Goal: Information Seeking & Learning: Learn about a topic

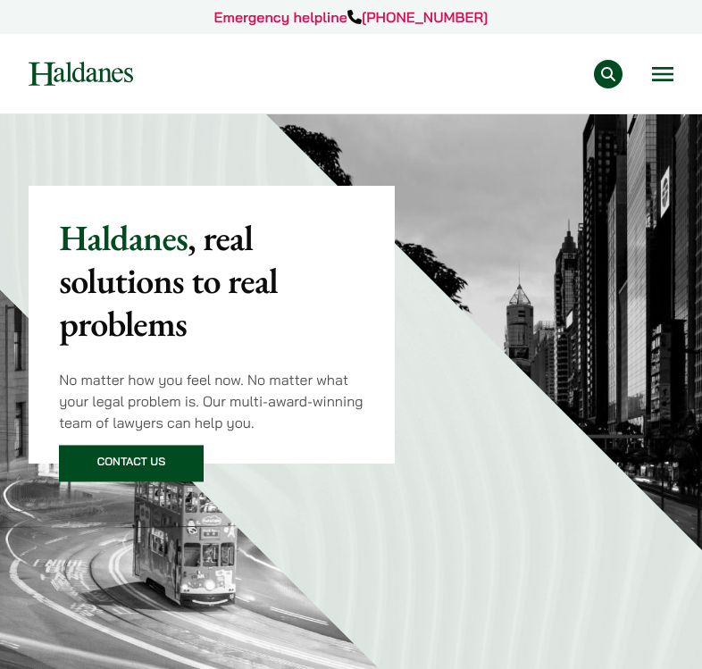
click at [658, 67] on button "Open menu" at bounding box center [662, 74] width 21 height 14
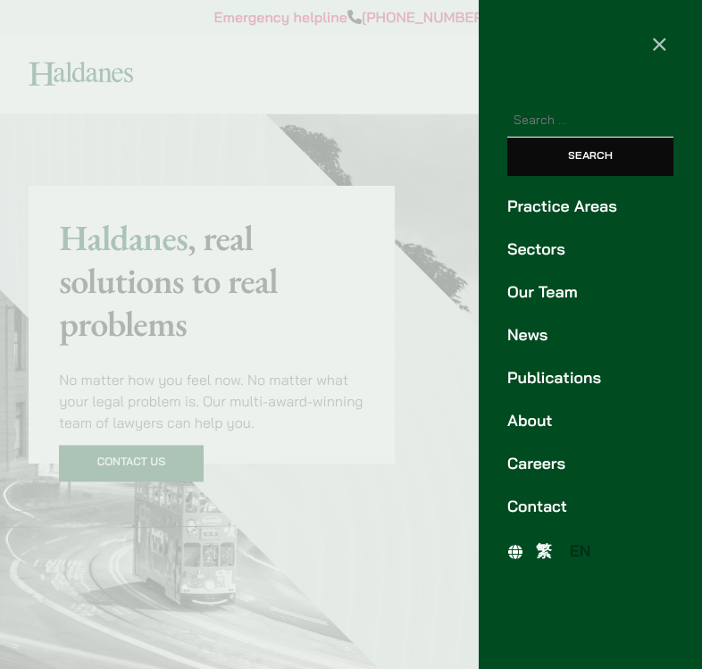
click at [546, 463] on link "Careers" at bounding box center [590, 464] width 166 height 24
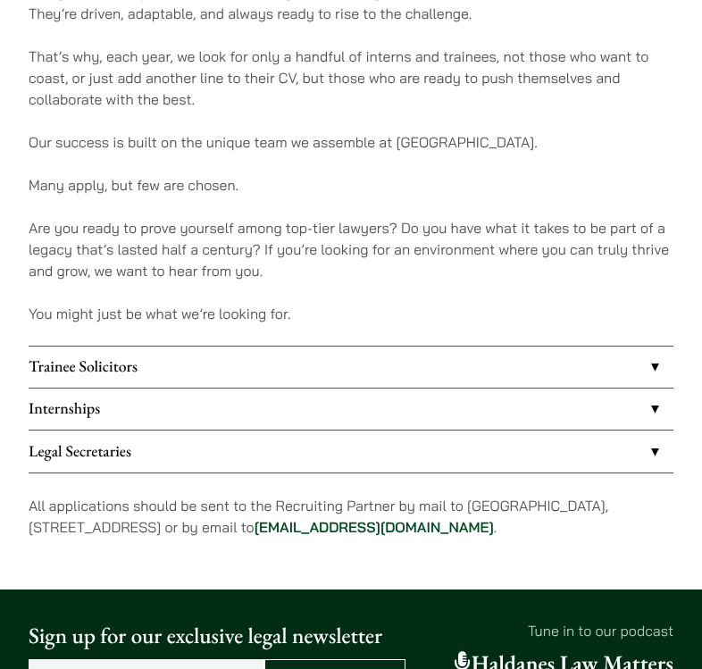
scroll to position [1154, 0]
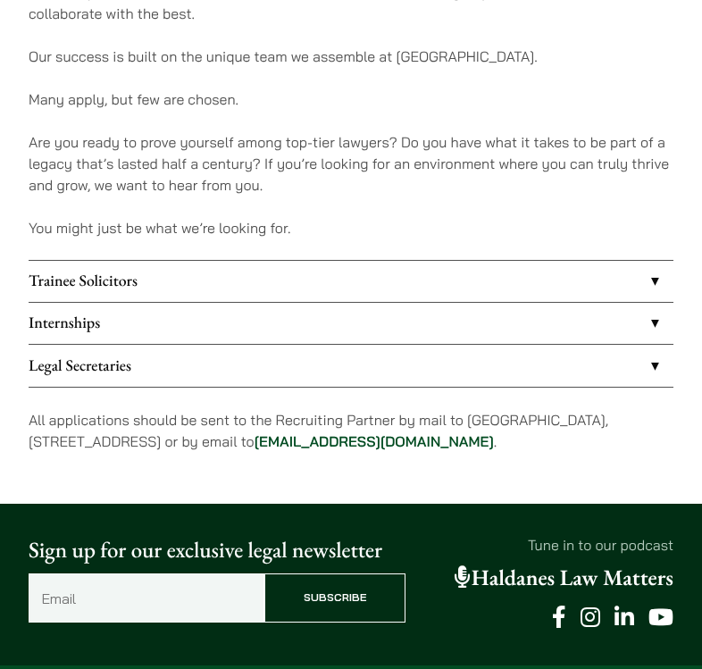
click at [189, 282] on link "Trainee Solicitors" at bounding box center [351, 281] width 645 height 41
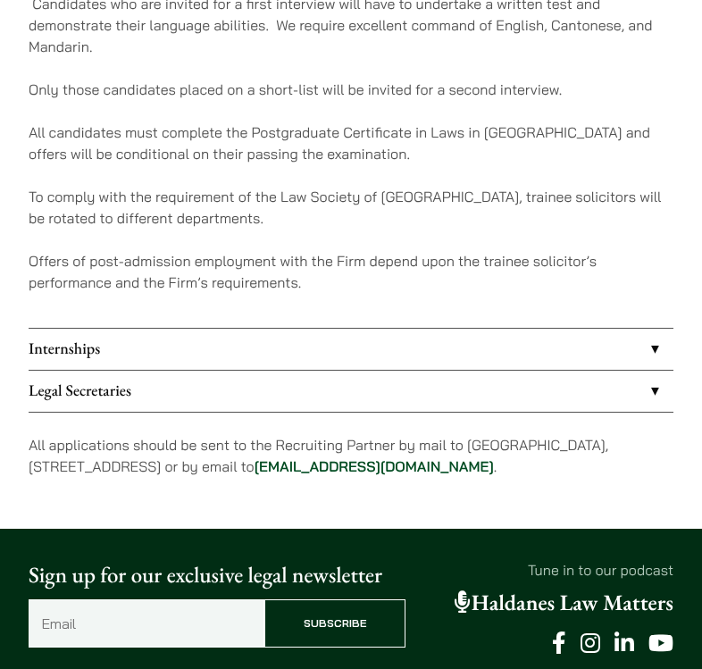
scroll to position [1541, 0]
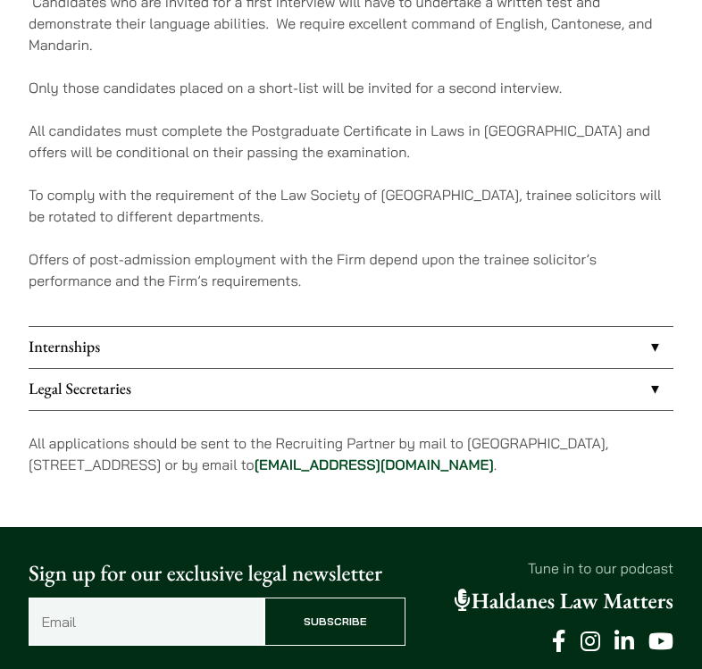
click at [161, 358] on link "Internships" at bounding box center [351, 347] width 645 height 41
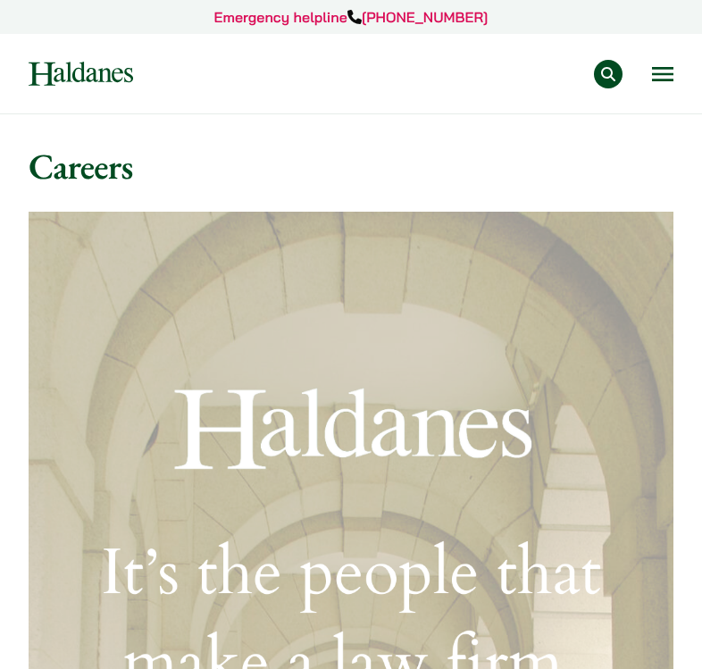
click at [658, 71] on button "Open menu" at bounding box center [662, 74] width 21 height 14
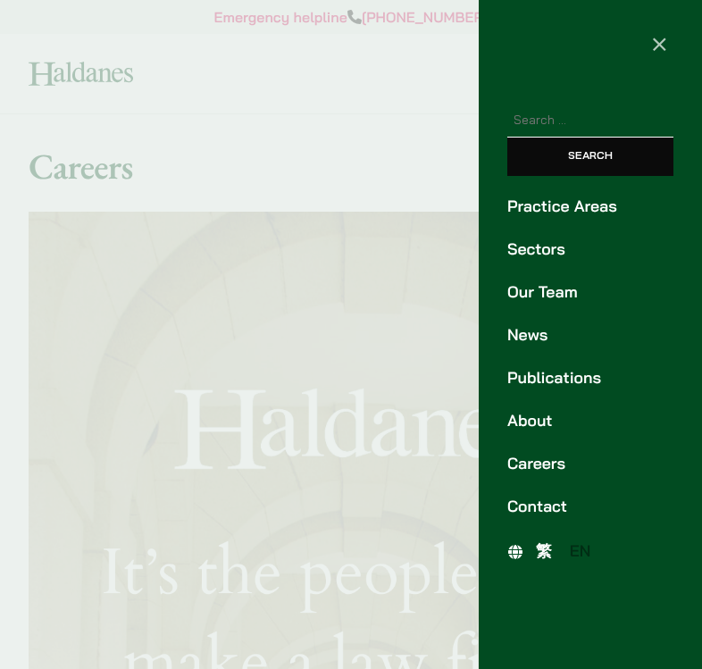
click at [421, 123] on div at bounding box center [351, 334] width 702 height 669
